Goal: Use online tool/utility: Utilize a website feature to perform a specific function

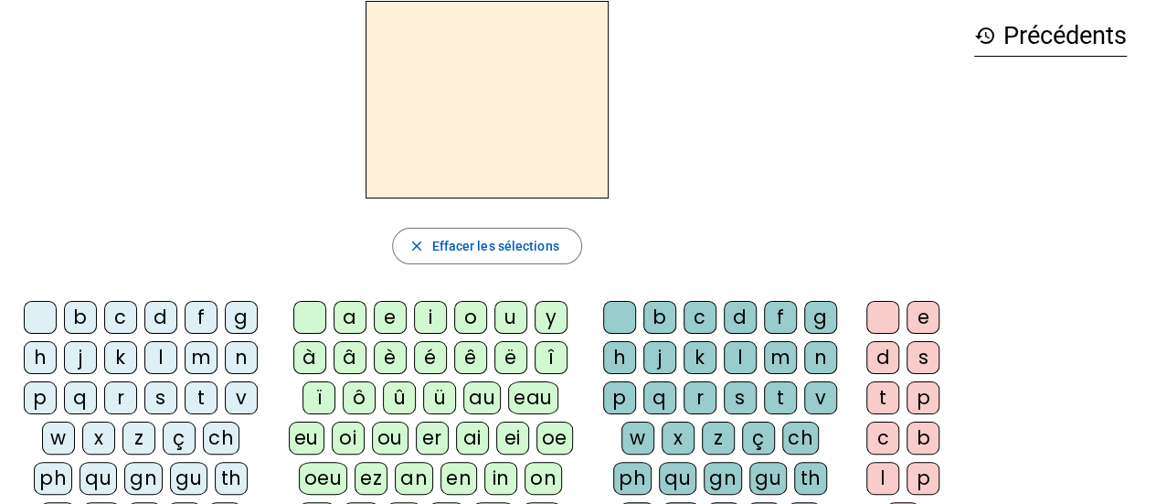
scroll to position [80, 0]
click at [166, 386] on div "s" at bounding box center [160, 396] width 33 height 33
click at [397, 308] on div "e" at bounding box center [390, 316] width 33 height 33
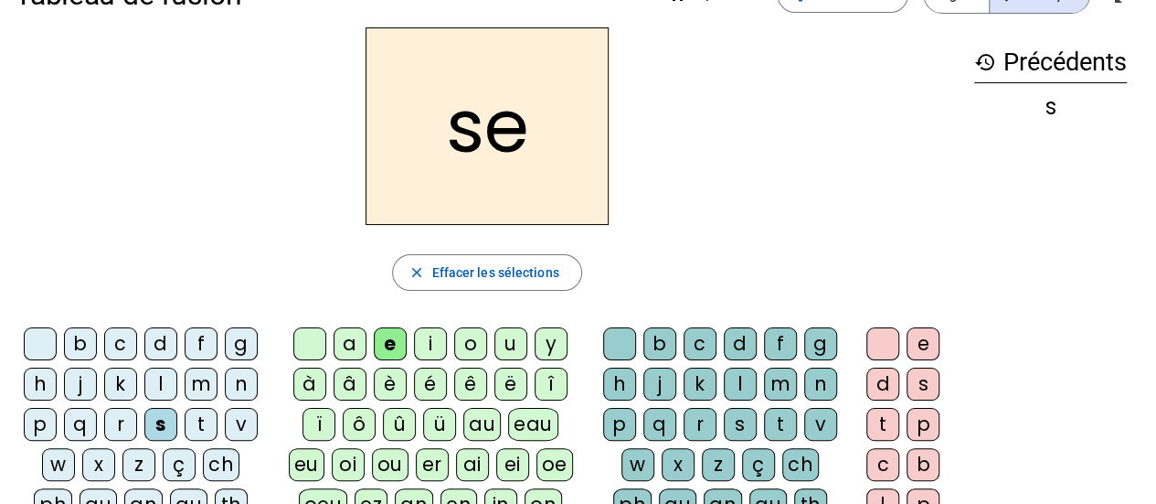
click at [121, 338] on div "c" at bounding box center [120, 343] width 33 height 33
click at [160, 411] on div "s" at bounding box center [160, 424] width 33 height 33
click at [111, 334] on div "c" at bounding box center [120, 343] width 33 height 33
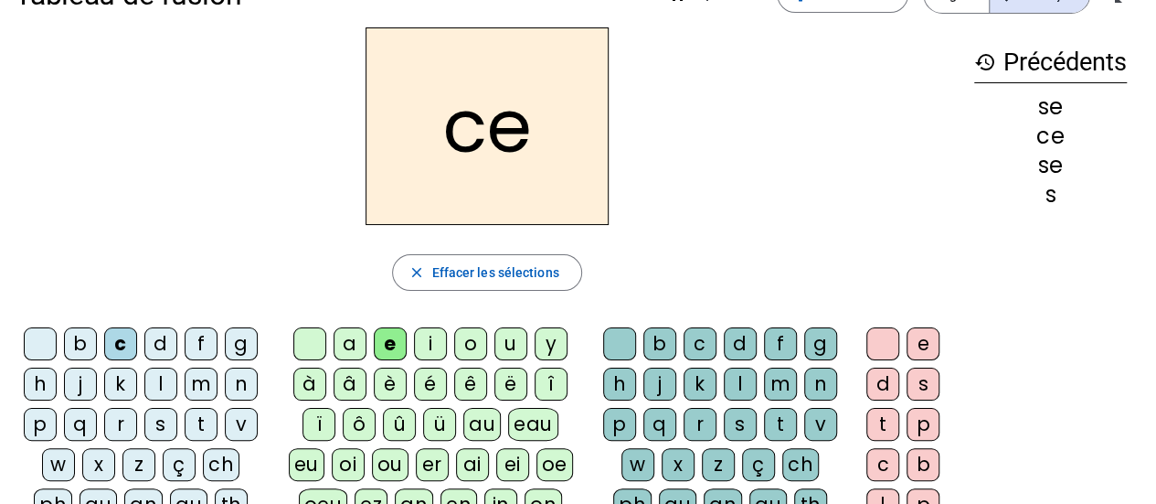
click at [156, 378] on div "l" at bounding box center [160, 383] width 33 height 33
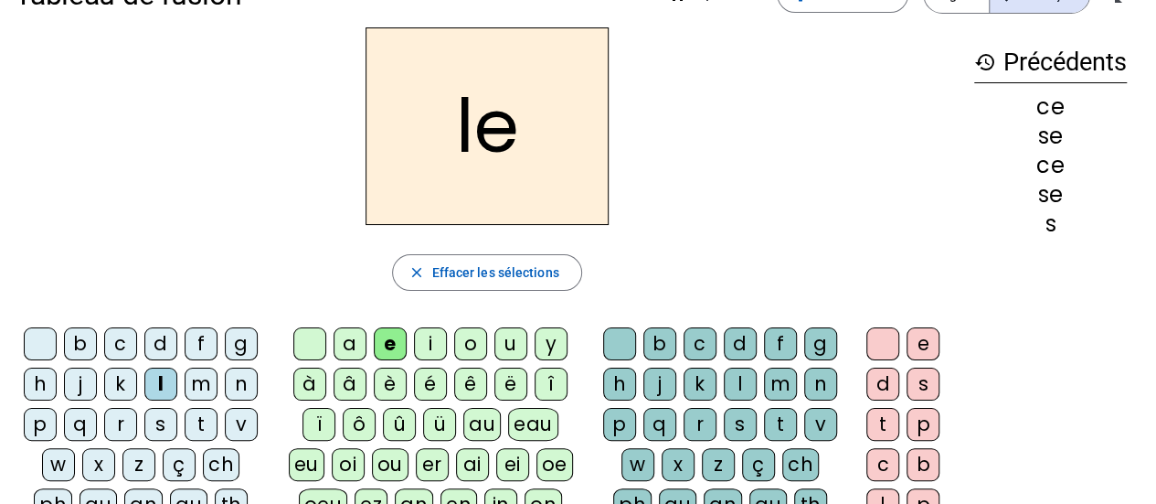
click at [163, 342] on div "d" at bounding box center [160, 343] width 33 height 33
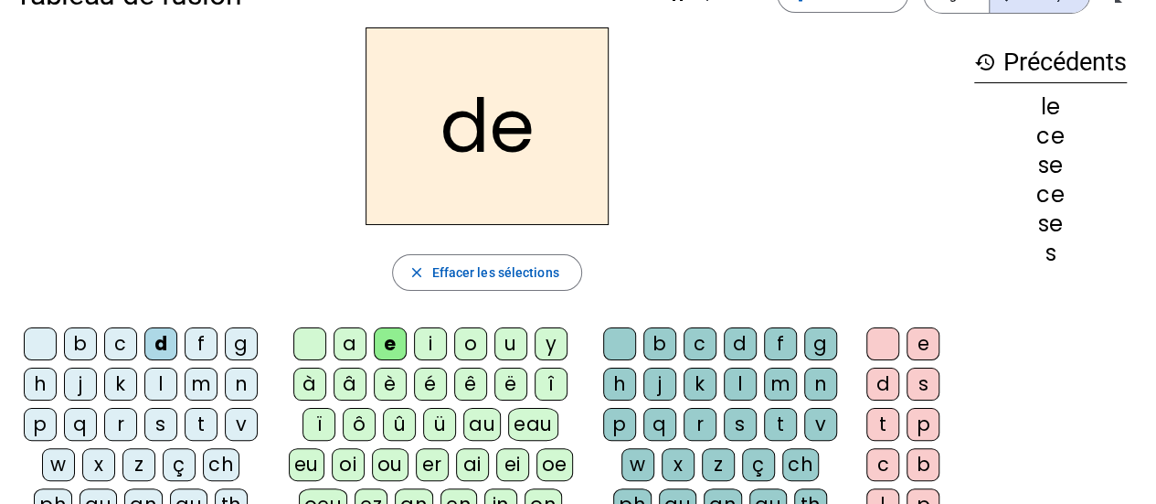
click at [513, 350] on div "u" at bounding box center [510, 343] width 33 height 33
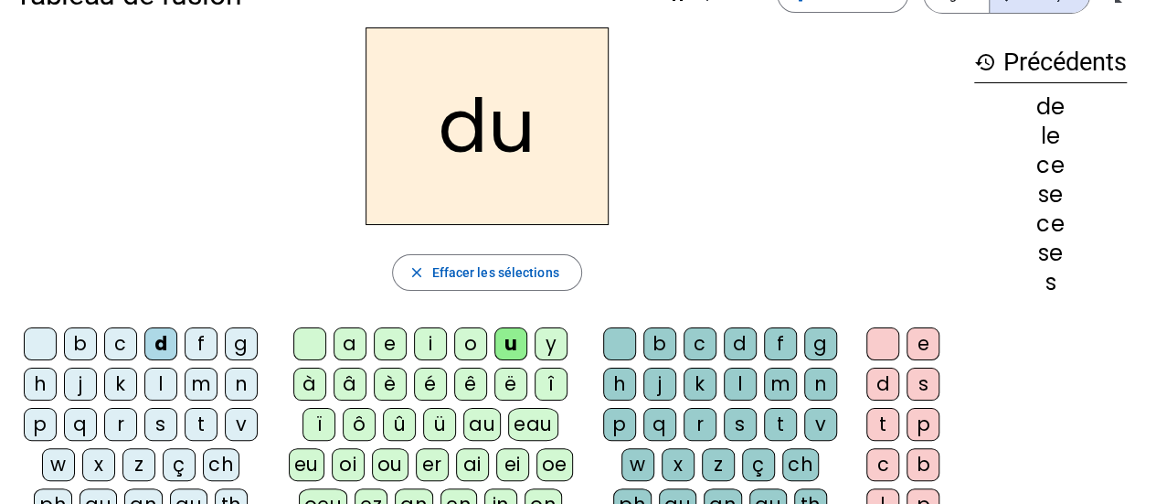
click at [163, 381] on div "l" at bounding box center [160, 383] width 33 height 33
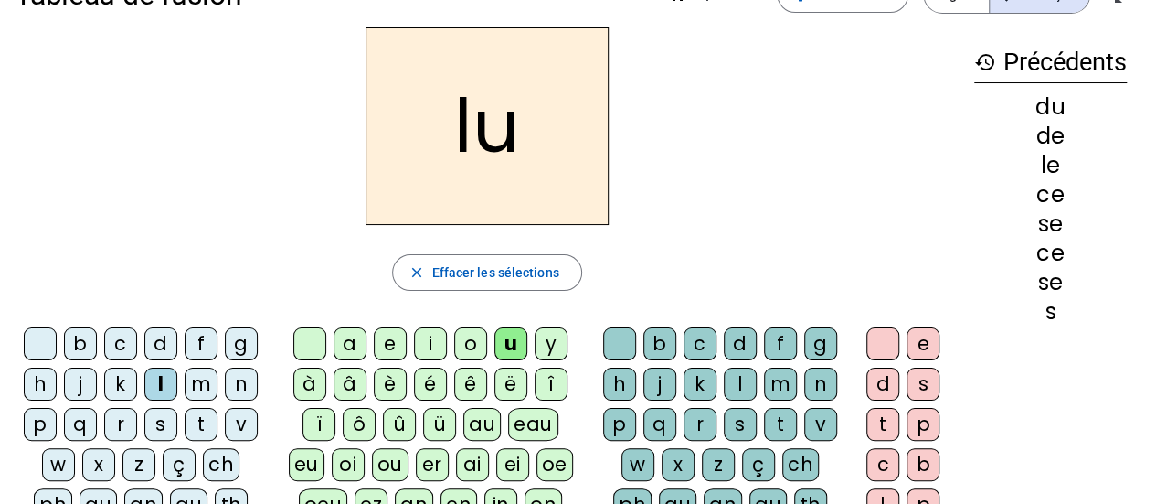
click at [232, 420] on div "v" at bounding box center [241, 424] width 33 height 33
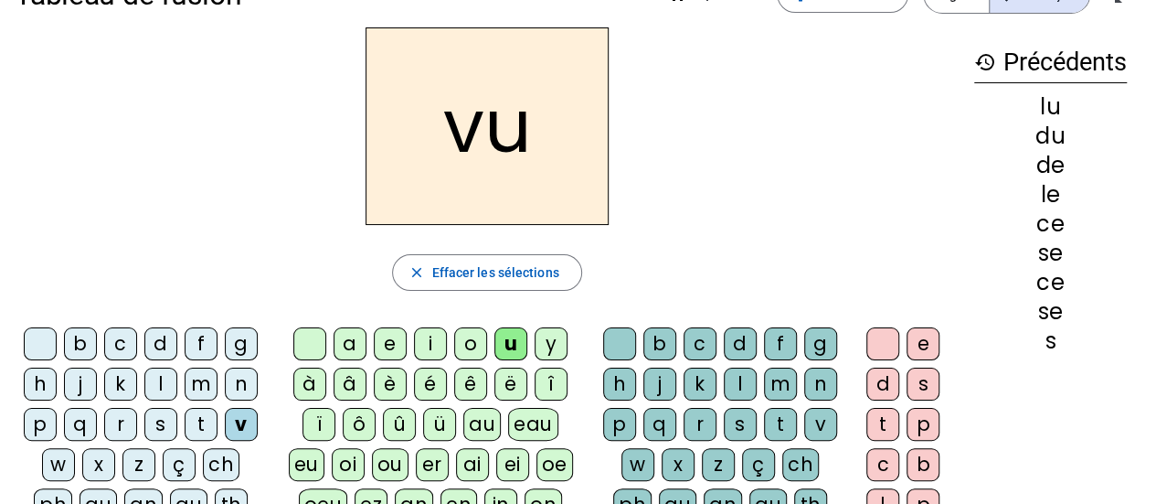
click at [150, 414] on div "s" at bounding box center [160, 424] width 33 height 33
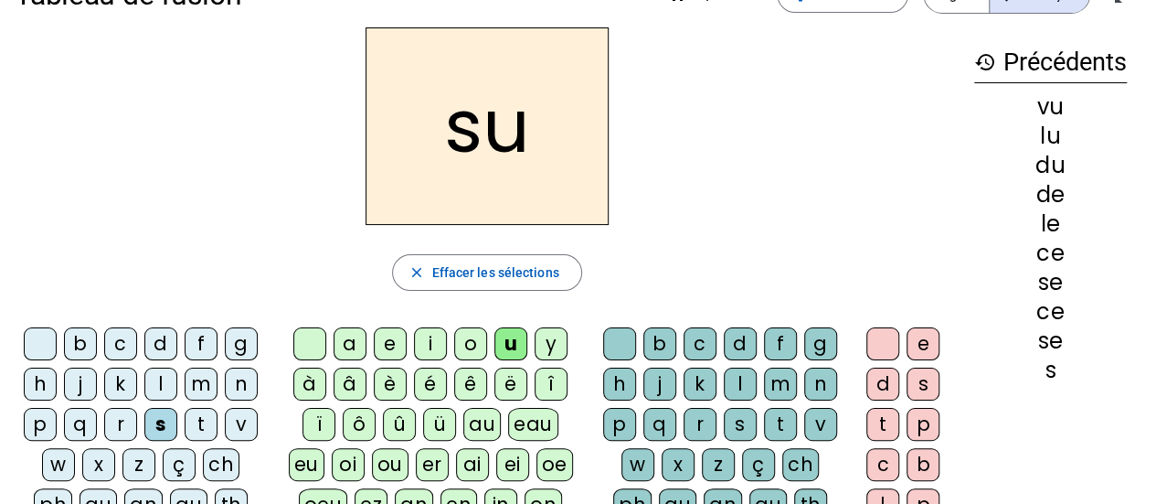
click at [695, 337] on div "c" at bounding box center [700, 343] width 33 height 33
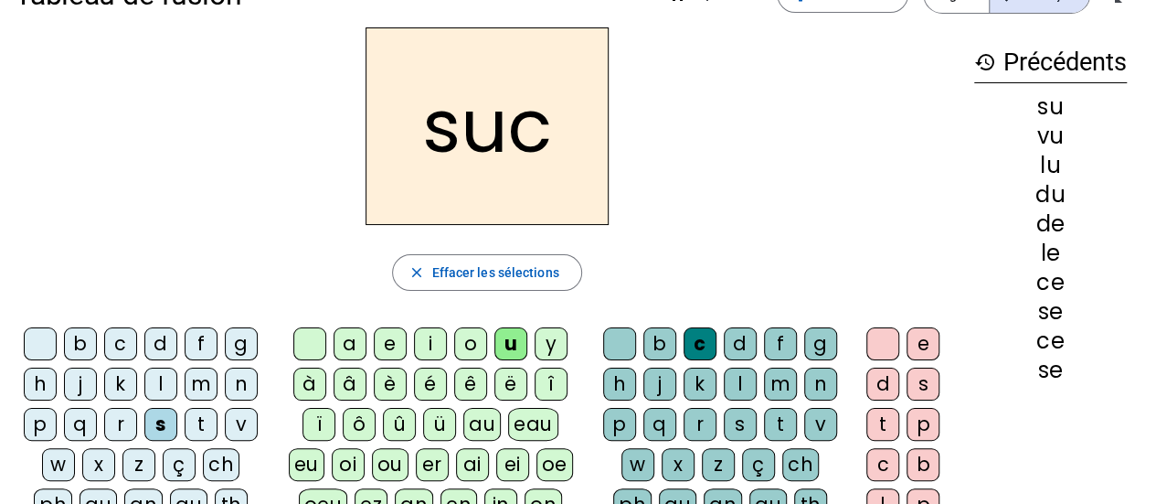
click at [393, 334] on div "e" at bounding box center [390, 343] width 33 height 33
click at [348, 337] on div "a" at bounding box center [350, 343] width 33 height 33
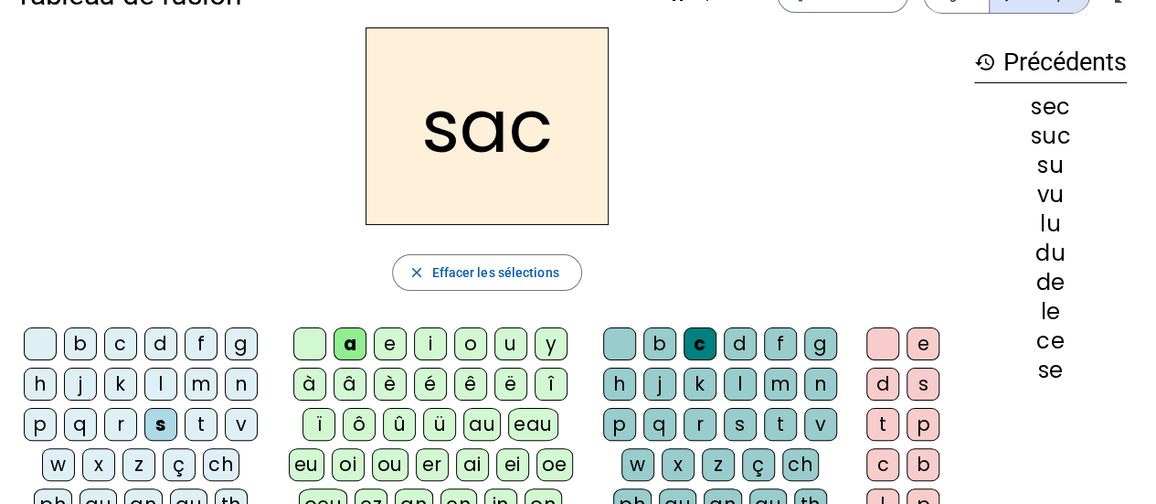
click at [154, 389] on div "l" at bounding box center [160, 383] width 33 height 33
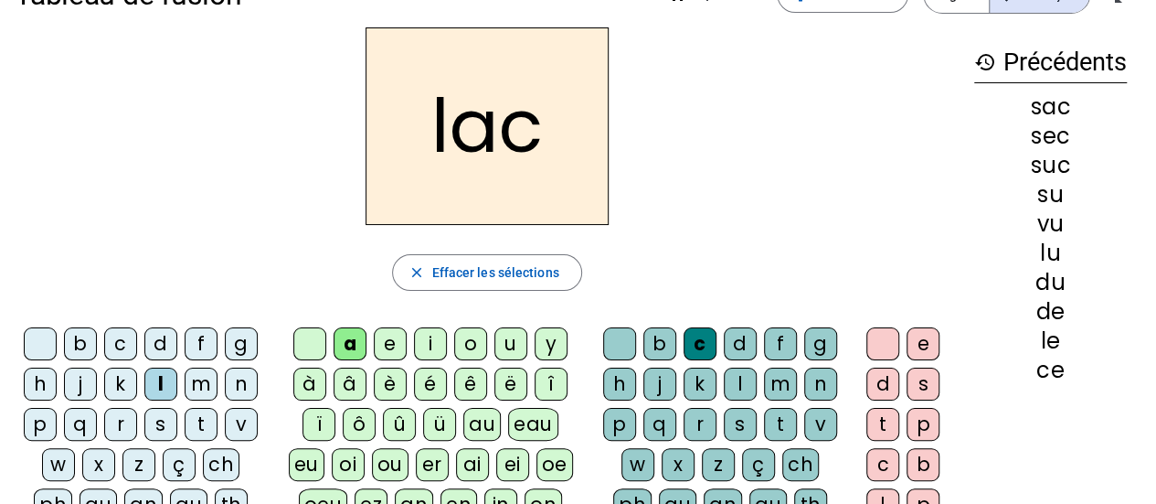
click at [88, 338] on div "b" at bounding box center [80, 343] width 33 height 33
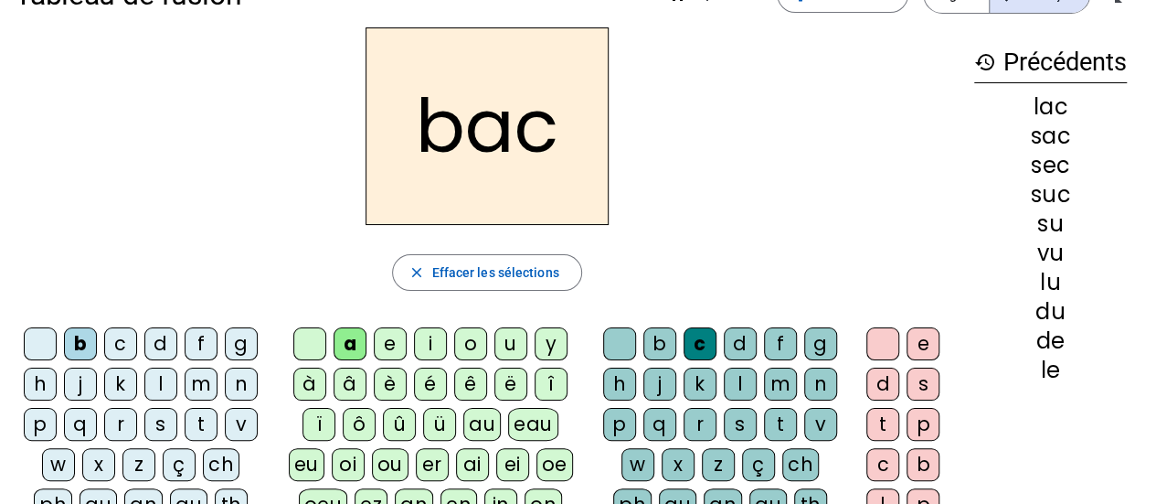
click at [194, 423] on div "t" at bounding box center [201, 424] width 33 height 33
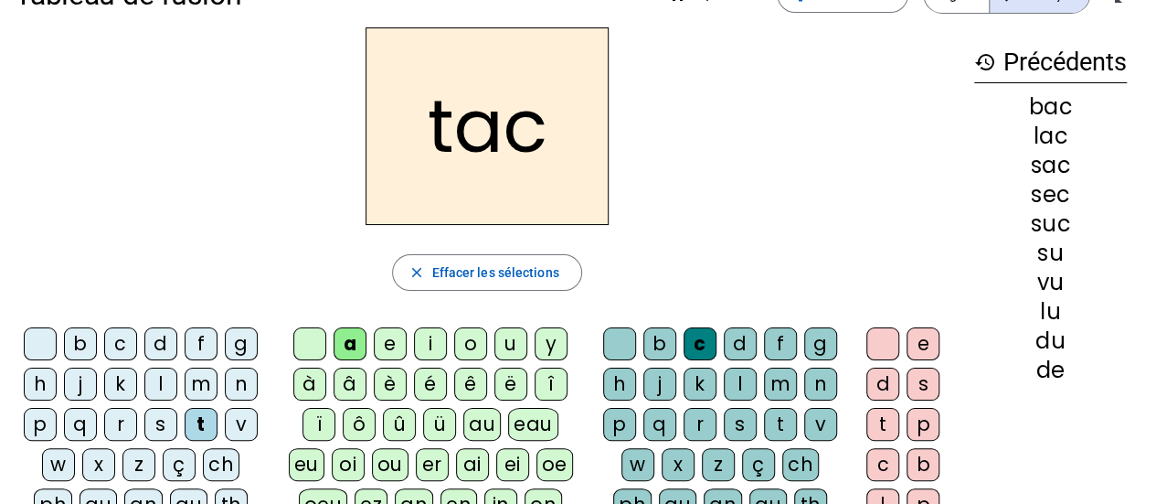
click at [470, 328] on div "o" at bounding box center [470, 343] width 33 height 33
click at [122, 418] on div "r" at bounding box center [120, 424] width 33 height 33
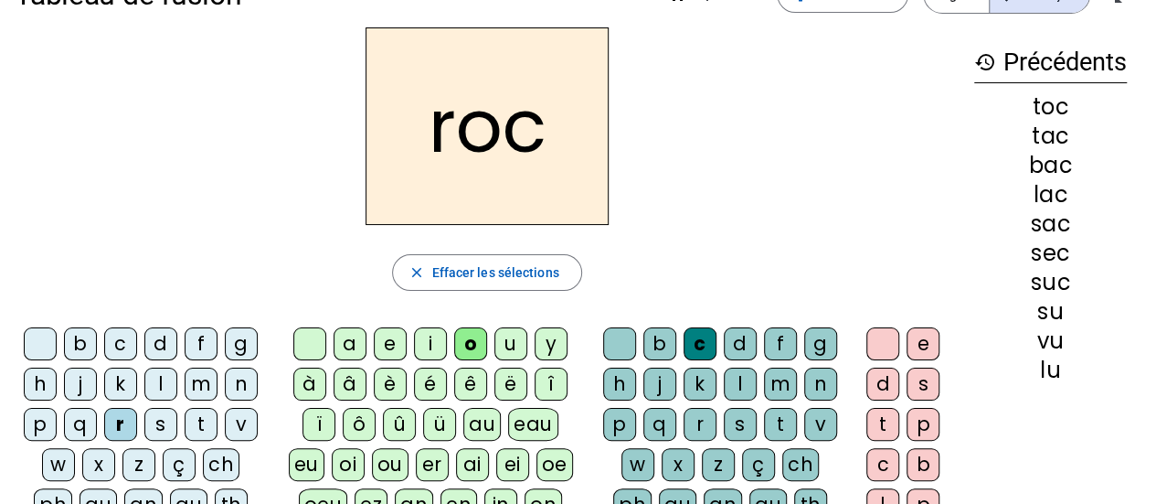
click at [160, 418] on div "s" at bounding box center [160, 424] width 33 height 33
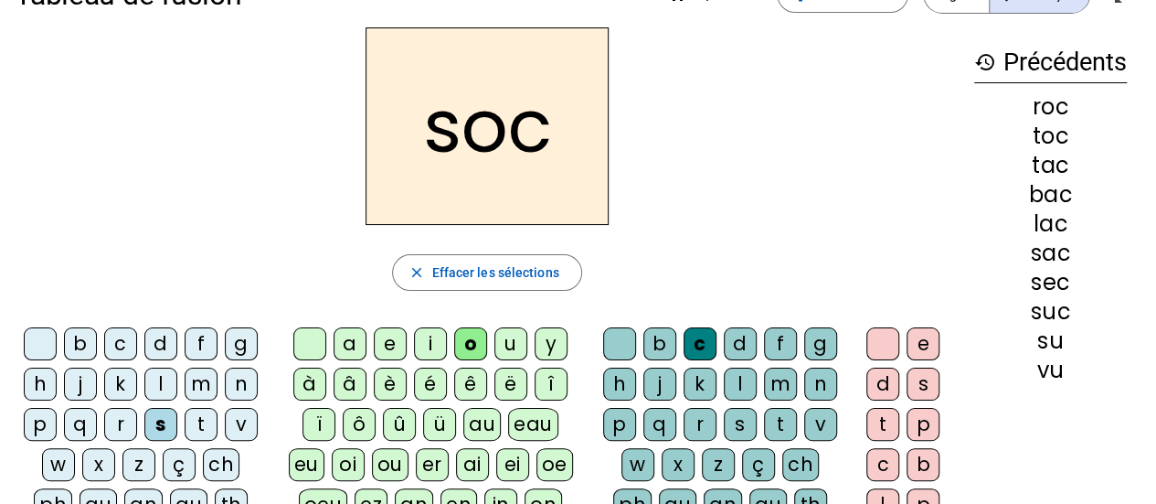
click at [747, 379] on div "l" at bounding box center [740, 383] width 33 height 33
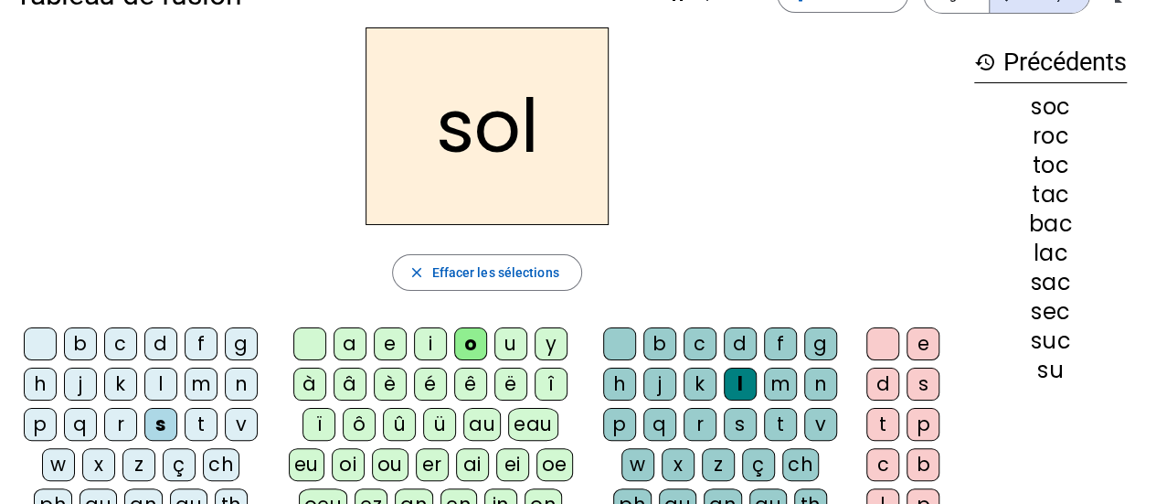
click at [86, 335] on div "b" at bounding box center [80, 343] width 33 height 33
